Goal: Task Accomplishment & Management: Use online tool/utility

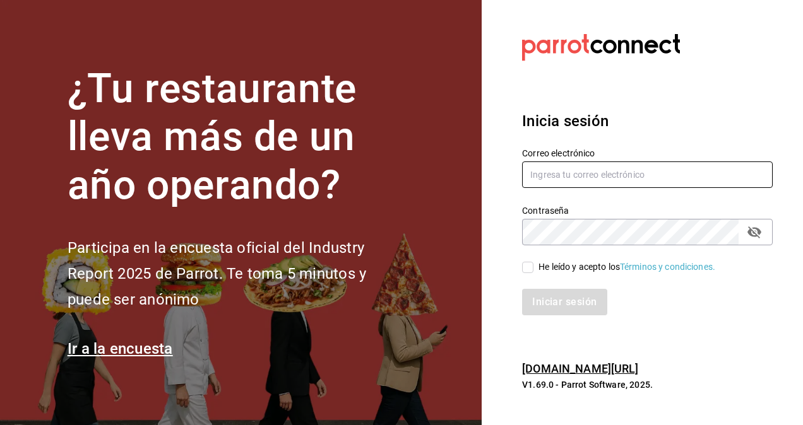
type input "[PERSON_NAME][EMAIL_ADDRESS][PERSON_NAME][DOMAIN_NAME]"
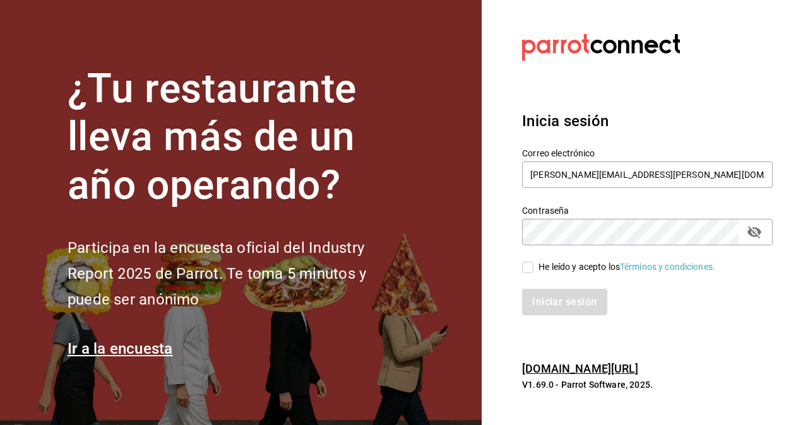
click at [525, 270] on input "He leído y acepto los Términos y condiciones." at bounding box center [527, 267] width 11 height 11
checkbox input "true"
click at [562, 312] on button "Iniciar sesión" at bounding box center [565, 302] width 86 height 26
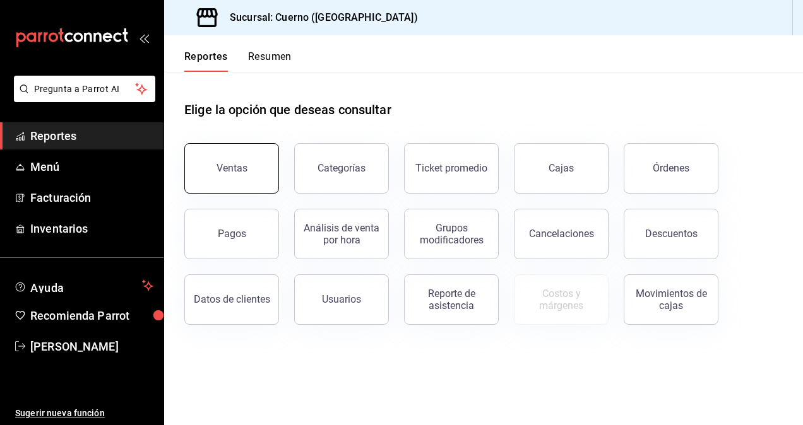
click at [234, 150] on button "Ventas" at bounding box center [231, 168] width 95 height 50
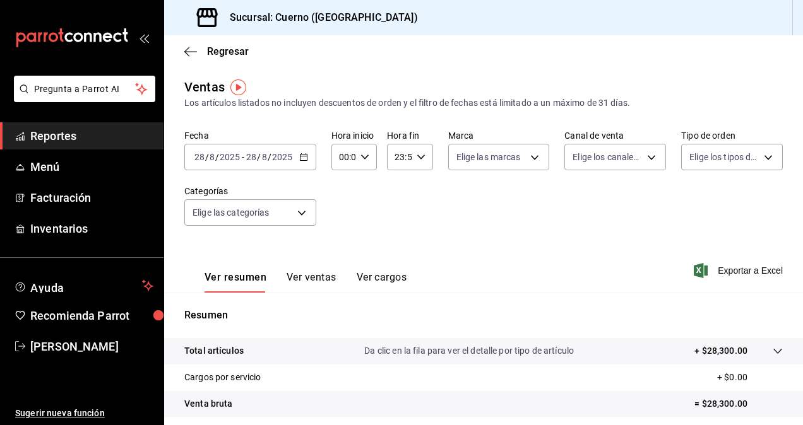
click at [303, 158] on icon "button" at bounding box center [303, 157] width 9 height 9
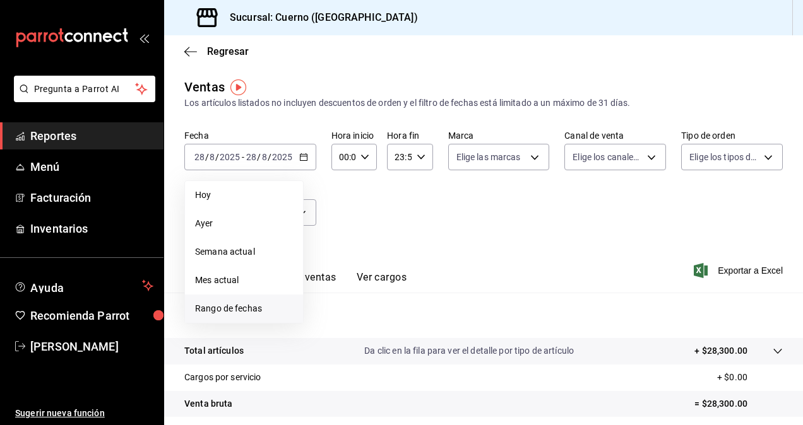
click at [237, 305] on span "Rango de fechas" at bounding box center [244, 308] width 98 height 13
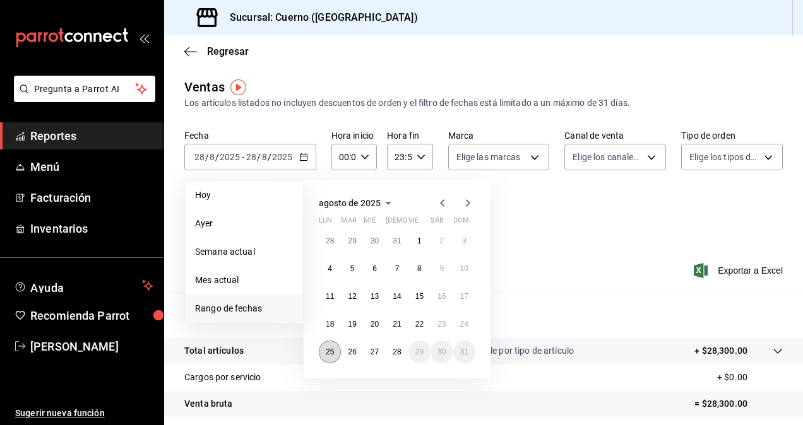
click at [329, 351] on abbr "25" at bounding box center [330, 352] width 8 height 9
click at [403, 352] on button "28" at bounding box center [396, 352] width 22 height 23
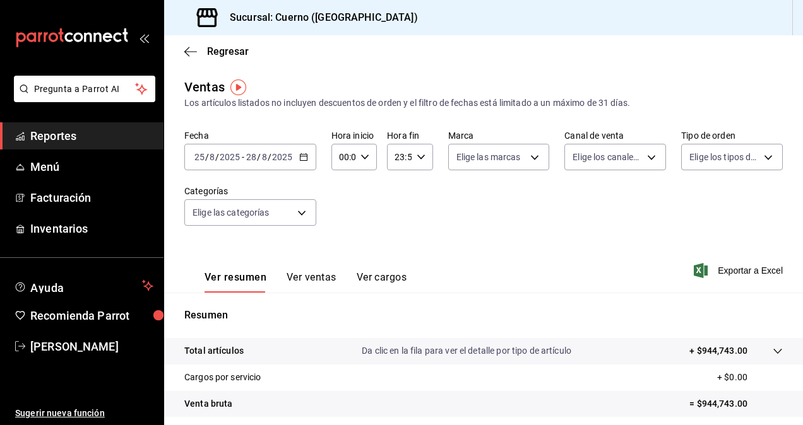
click at [721, 259] on div "Ver resumen Ver ventas Ver cargos Exportar a Excel" at bounding box center [483, 267] width 638 height 52
click at [727, 274] on span "Exportar a Excel" at bounding box center [739, 270] width 86 height 15
